Goal: Task Accomplishment & Management: Complete application form

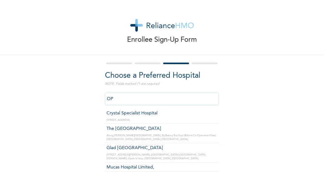
type input "O"
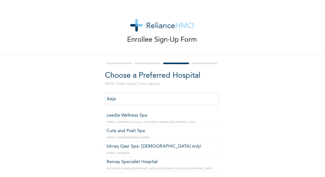
scroll to position [1441, 0]
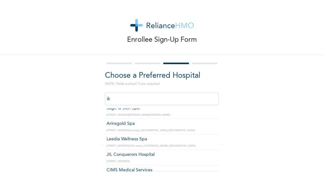
type input "i"
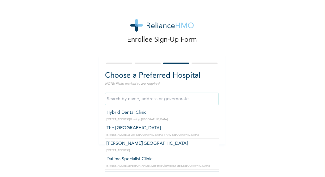
scroll to position [17519, 0]
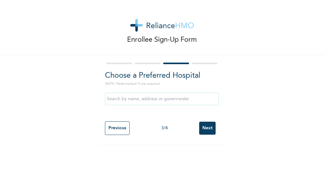
type input "Afrimed Specialist Hospital"
click at [119, 128] on input "Previous" at bounding box center [117, 128] width 25 height 14
select select "25"
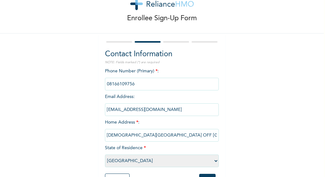
scroll to position [47, 0]
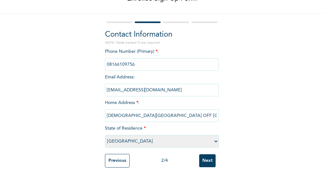
click at [205, 157] on input "Next" at bounding box center [207, 160] width 16 height 13
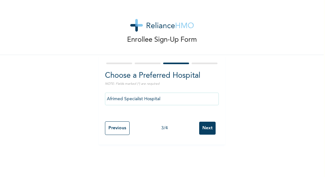
scroll to position [0, 0]
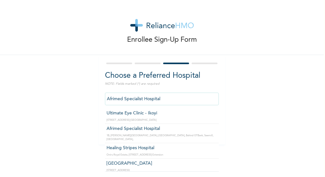
click at [167, 101] on input "Afrimed Specialist Hospital" at bounding box center [162, 99] width 114 height 13
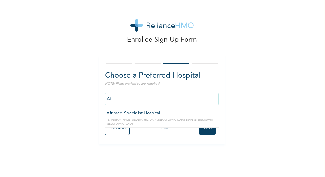
type input "A"
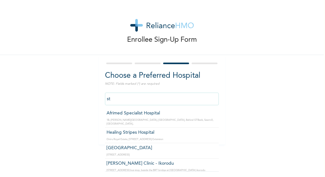
type input "s"
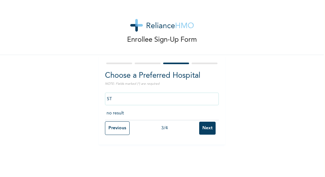
type input "S"
click at [278, 112] on div "Enrollee Sign-Up Form Choose a Preferred Hospital NOTE: Fields marked (*) are r…" at bounding box center [162, 72] width 324 height 145
click at [206, 131] on input "Next" at bounding box center [207, 128] width 16 height 13
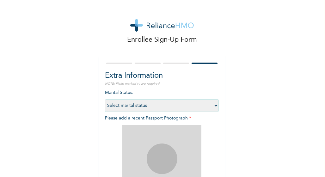
click at [213, 105] on select "Select marital status [DEMOGRAPHIC_DATA] Married [DEMOGRAPHIC_DATA] Widow/[DEMO…" at bounding box center [162, 105] width 114 height 13
select select "2"
click at [105, 99] on select "Select marital status [DEMOGRAPHIC_DATA] Married [DEMOGRAPHIC_DATA] Widow/[DEMO…" at bounding box center [162, 105] width 114 height 13
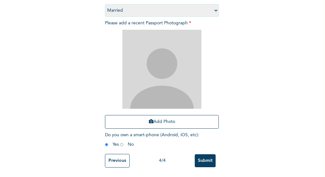
scroll to position [101, 0]
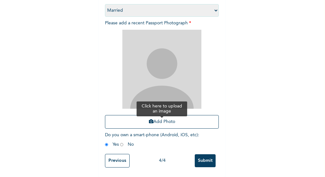
click at [162, 117] on button "Add Photo" at bounding box center [162, 122] width 114 height 14
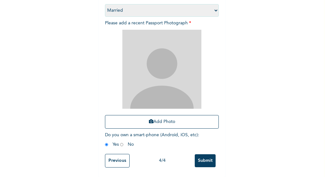
click at [105, 142] on input "radio" at bounding box center [106, 145] width 3 height 6
click at [123, 158] on input "Previous" at bounding box center [117, 161] width 25 height 14
